Goal: Information Seeking & Learning: Learn about a topic

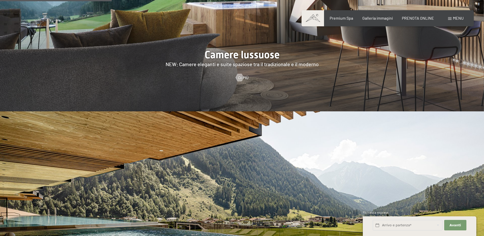
scroll to position [506, 0]
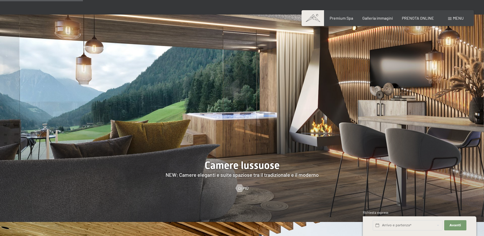
drag, startPoint x: 373, startPoint y: 98, endPoint x: 89, endPoint y: 105, distance: 284.3
click at [86, 105] on div at bounding box center [242, 118] width 484 height 207
click at [366, 18] on span "Galleria immagini" at bounding box center [377, 17] width 31 height 5
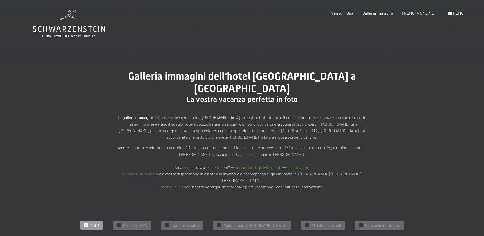
click at [459, 11] on span "Menu" at bounding box center [458, 12] width 11 height 5
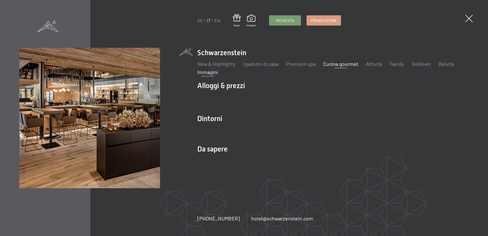
click at [341, 64] on link "Cucina gourmet" at bounding box center [340, 64] width 35 height 6
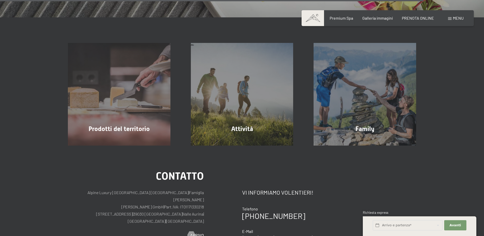
scroll to position [1429, 0]
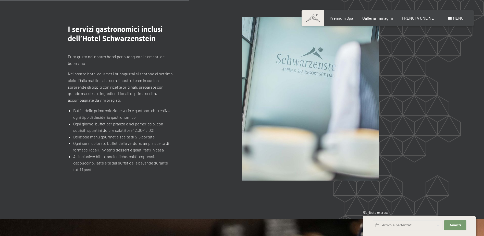
click at [453, 20] on div "Menu" at bounding box center [456, 18] width 16 height 6
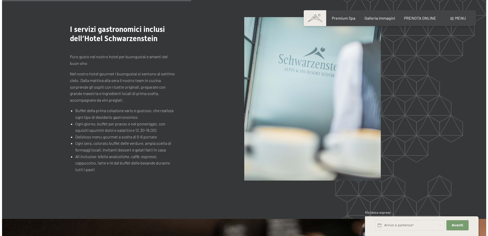
scroll to position [639, 0]
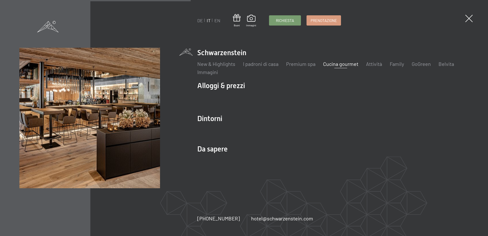
click at [108, 91] on img at bounding box center [63, 63] width 126 height 126
click at [445, 65] on link "Belvita" at bounding box center [446, 64] width 16 height 6
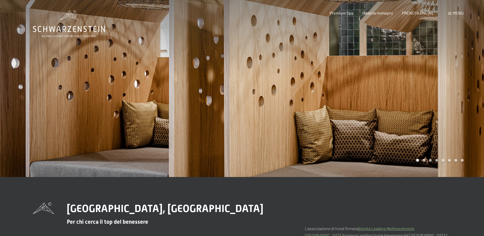
click at [459, 13] on span "Menu" at bounding box center [458, 12] width 11 height 5
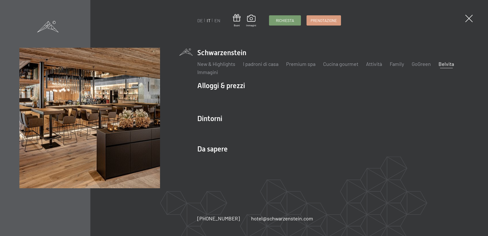
drag, startPoint x: 98, startPoint y: 85, endPoint x: 94, endPoint y: 97, distance: 13.1
click at [98, 85] on img at bounding box center [63, 63] width 126 height 126
click at [87, 118] on img at bounding box center [63, 63] width 126 height 126
drag, startPoint x: 91, startPoint y: 147, endPoint x: 95, endPoint y: 144, distance: 6.0
click at [91, 147] on img at bounding box center [89, 118] width 141 height 141
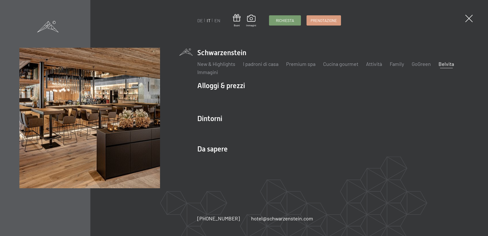
click at [98, 116] on img at bounding box center [63, 63] width 126 height 126
click at [262, 63] on link "I padroni di casa" at bounding box center [260, 64] width 35 height 6
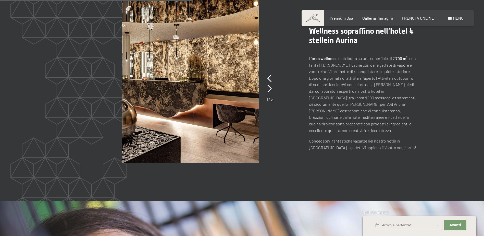
scroll to position [612, 0]
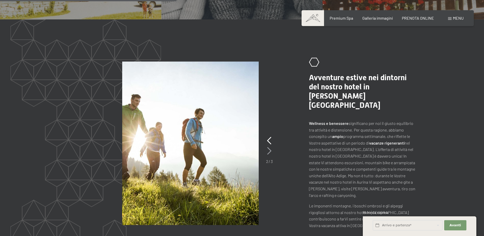
click at [271, 147] on icon at bounding box center [269, 151] width 4 height 8
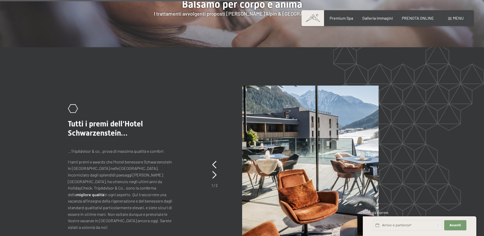
scroll to position [1072, 0]
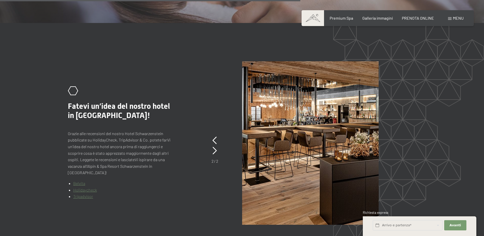
click at [219, 113] on div "slide 2 of 2 .st0{fill:none;stroke:#FFFFFF;stroke-width:2;stroke-linecap:round;…" at bounding box center [242, 142] width 387 height 163
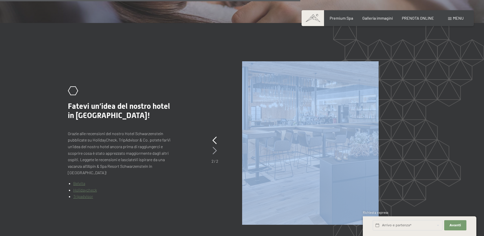
drag, startPoint x: 219, startPoint y: 113, endPoint x: 215, endPoint y: 109, distance: 5.4
click at [215, 147] on icon at bounding box center [215, 151] width 4 height 8
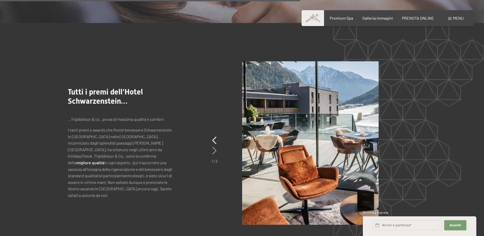
click at [215, 147] on icon at bounding box center [214, 151] width 4 height 8
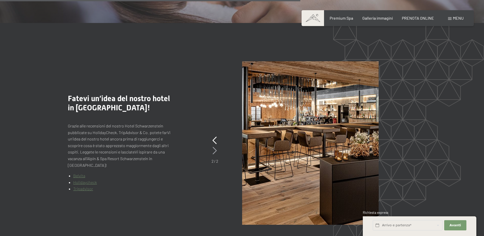
click at [215, 147] on icon at bounding box center [215, 151] width 4 height 8
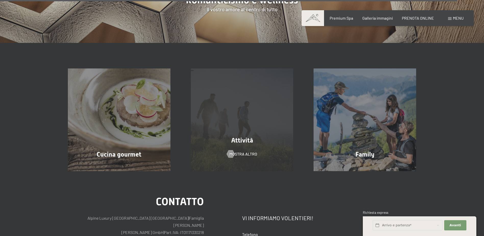
scroll to position [1633, 0]
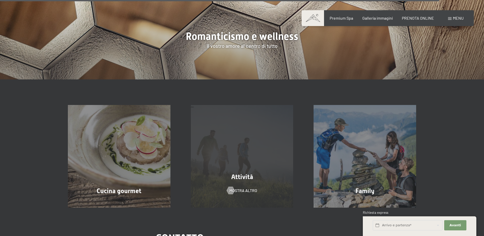
click at [244, 105] on div "Attività mostra altro" at bounding box center [242, 156] width 123 height 103
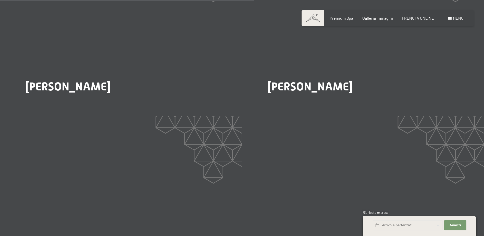
scroll to position [1072, 0]
